Goal: Task Accomplishment & Management: Use online tool/utility

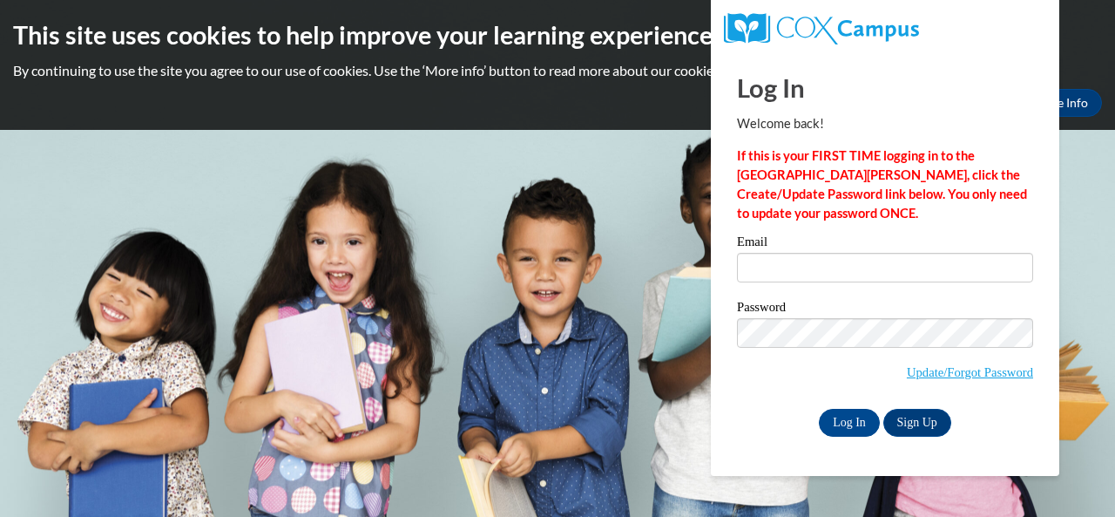
click at [892, 293] on div "Email" at bounding box center [885, 265] width 296 height 60
type input "rankins.mia.a@muscogee.k12.ga.us"
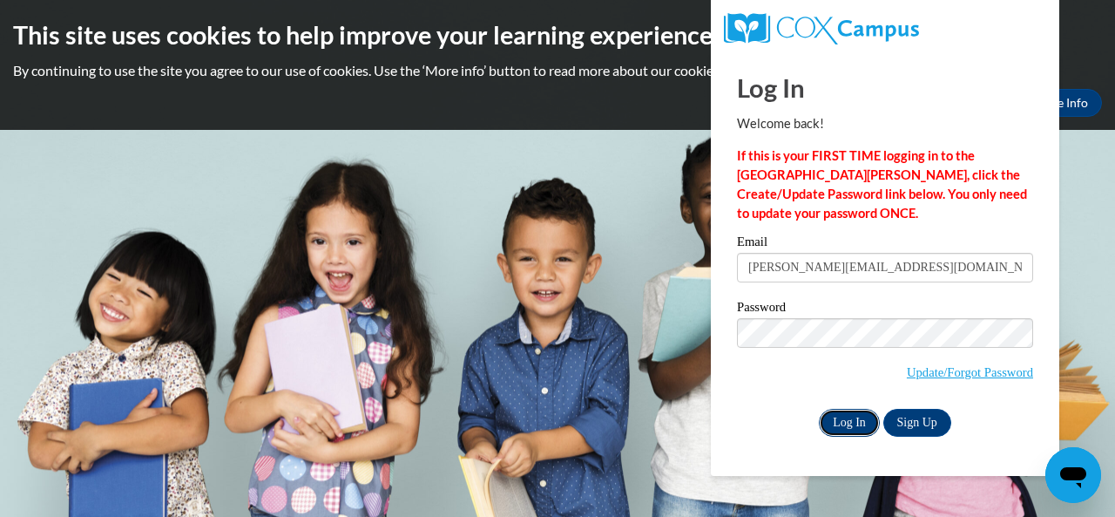
click at [859, 416] on input "Log In" at bounding box center [849, 423] width 61 height 28
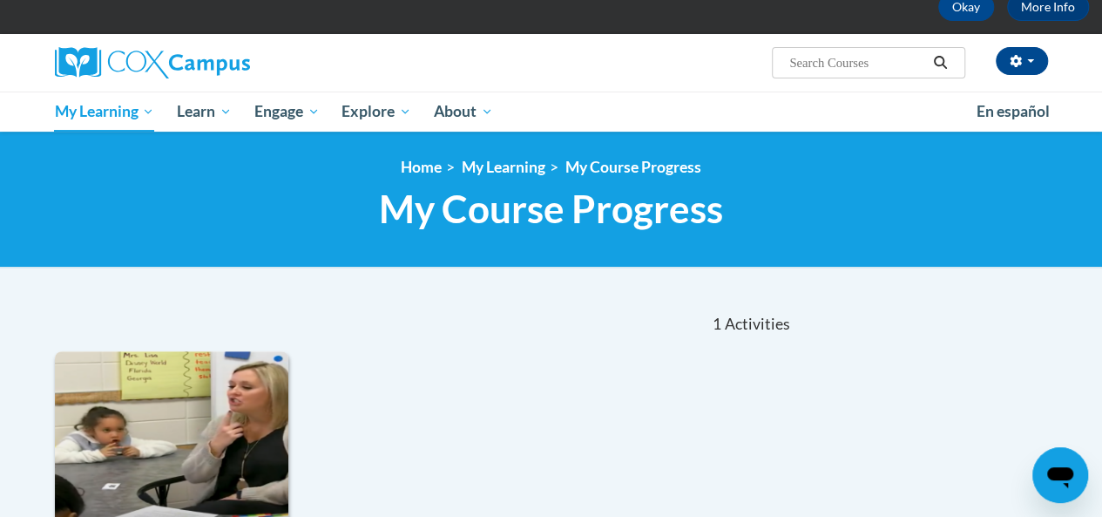
scroll to position [261, 0]
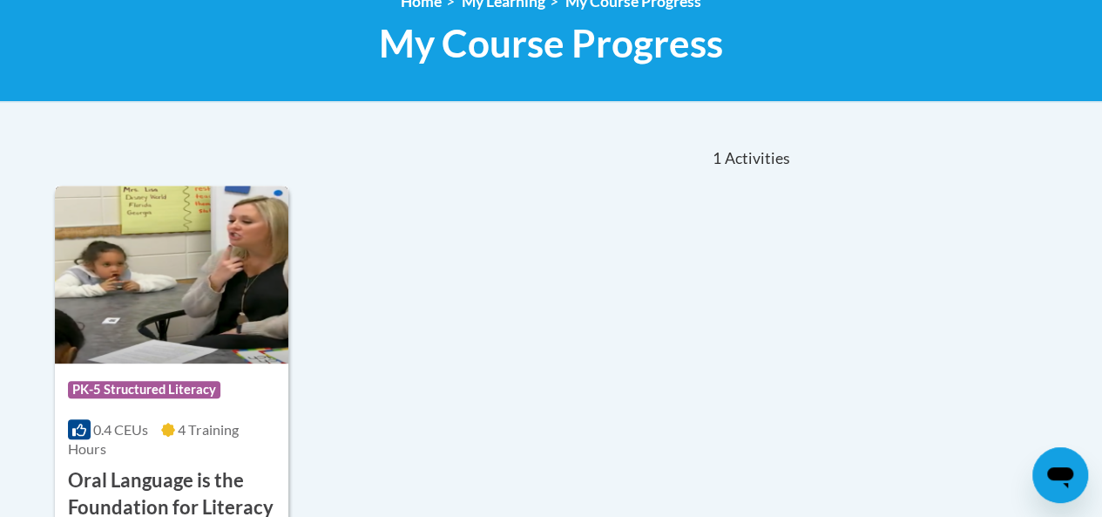
click at [232, 309] on img at bounding box center [171, 275] width 233 height 178
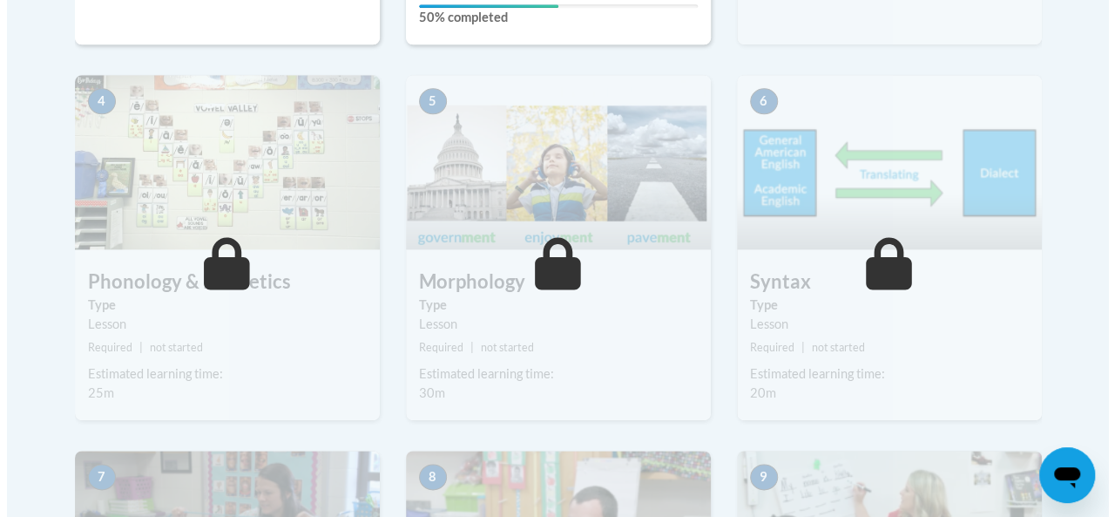
scroll to position [958, 0]
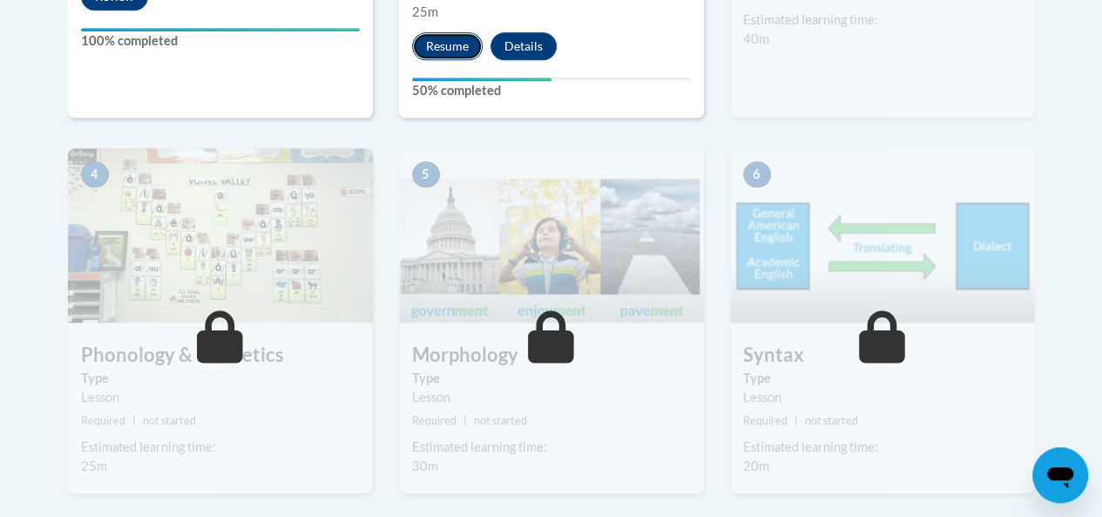
click at [463, 50] on button "Resume" at bounding box center [447, 46] width 71 height 28
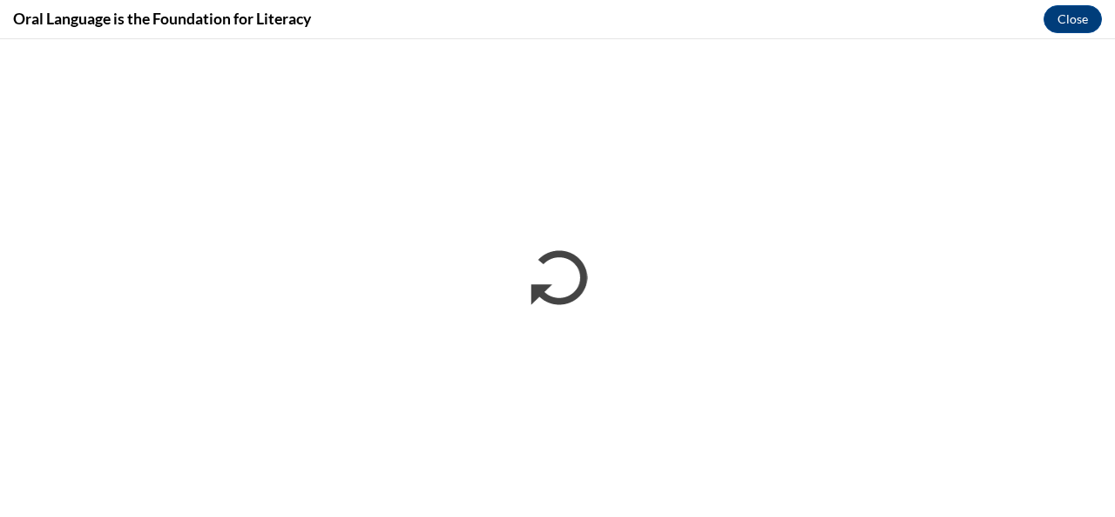
scroll to position [0, 0]
